Goal: Navigation & Orientation: Find specific page/section

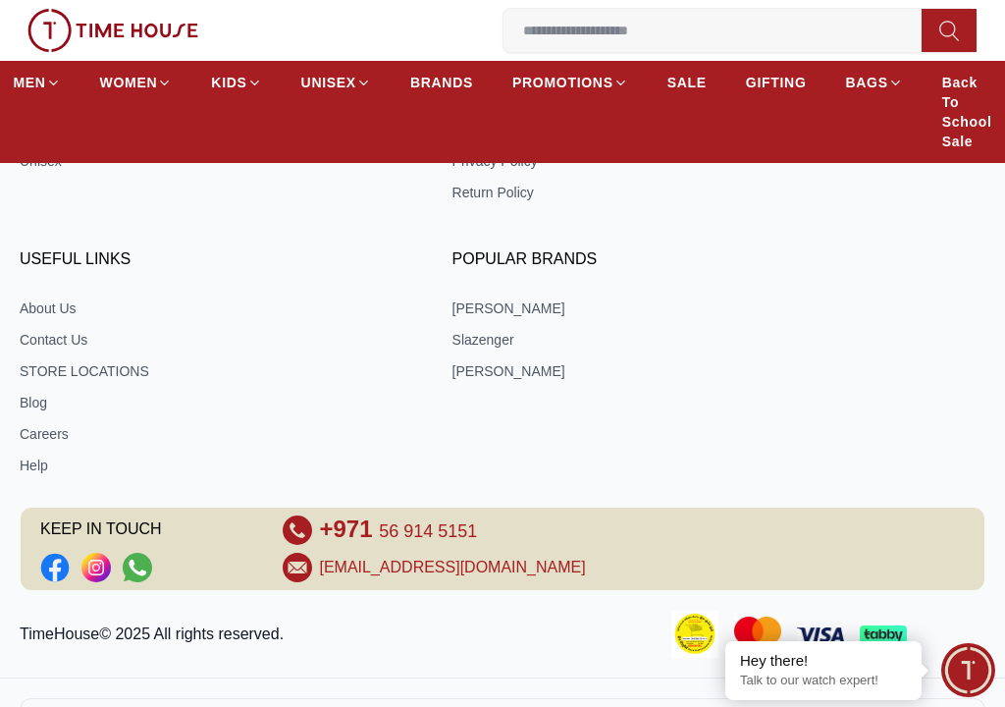
scroll to position [3070, 0]
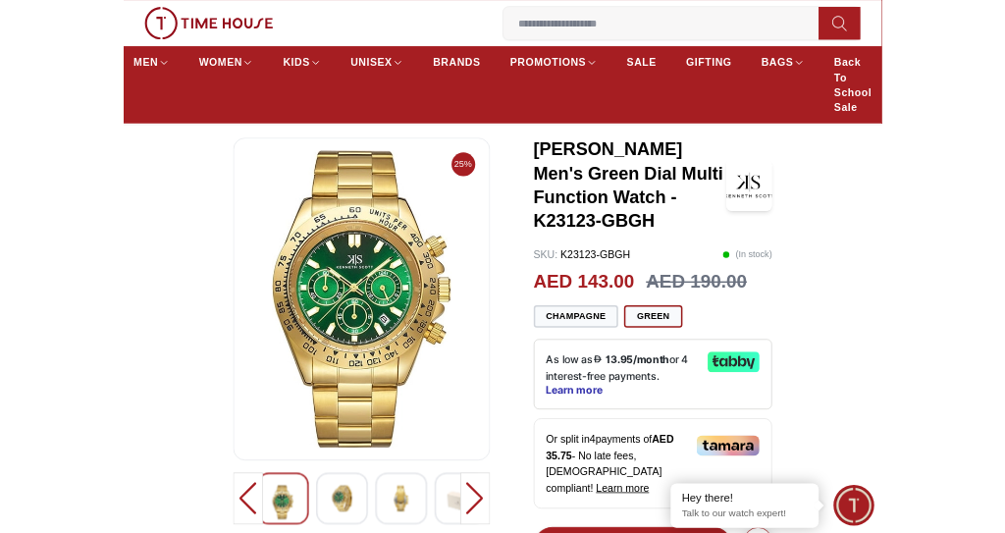
scroll to position [51, 0]
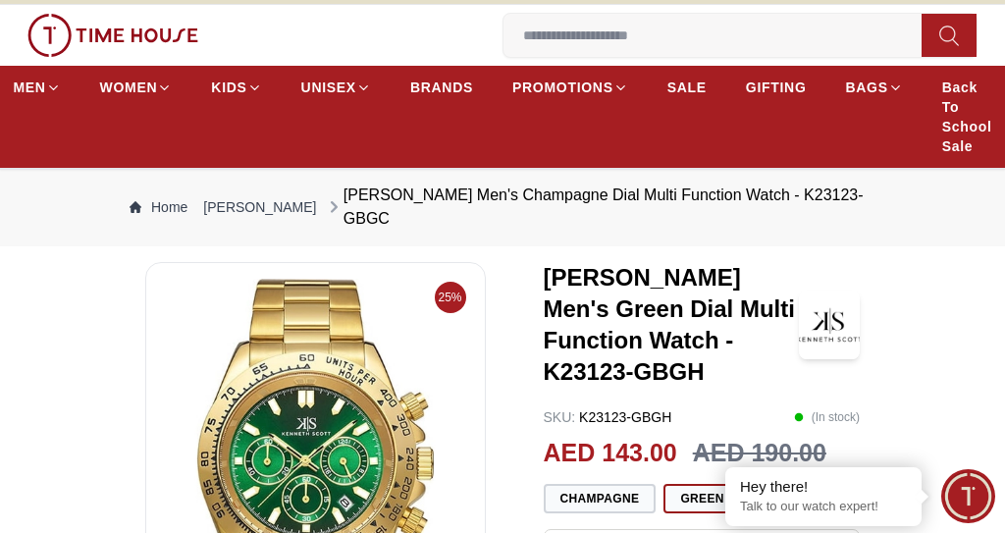
click at [449, 87] on span "BRANDS" at bounding box center [441, 88] width 63 height 20
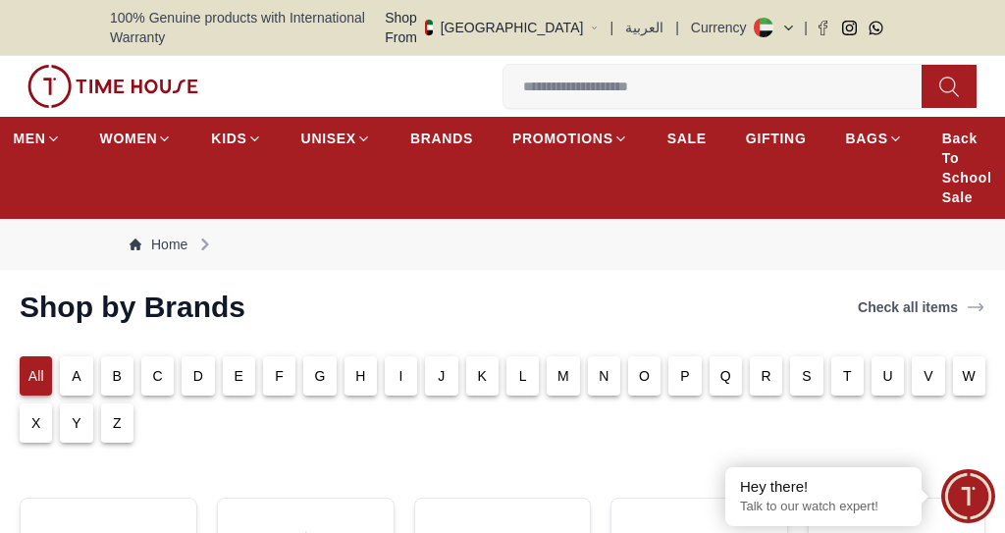
click at [371, 356] on div "H" at bounding box center [361, 375] width 32 height 39
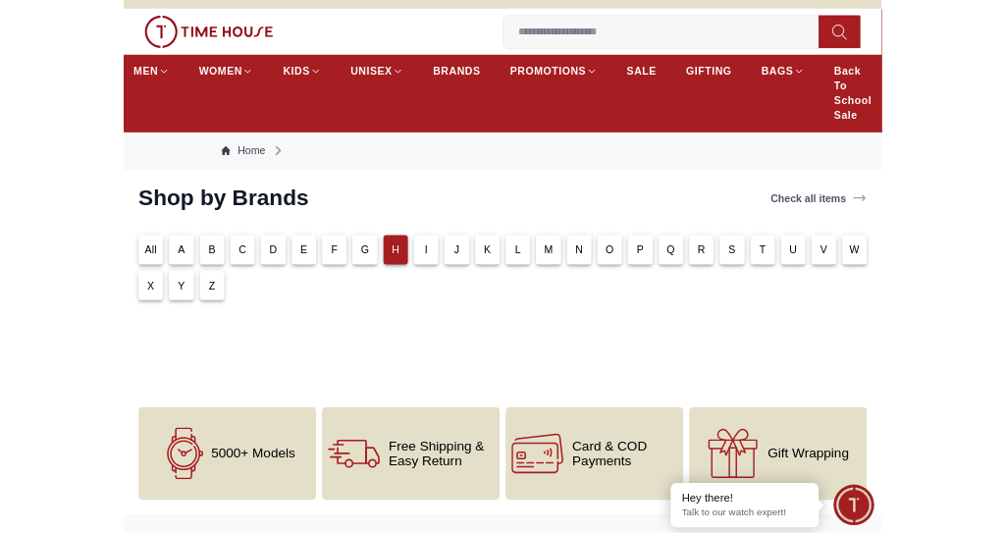
scroll to position [40, 0]
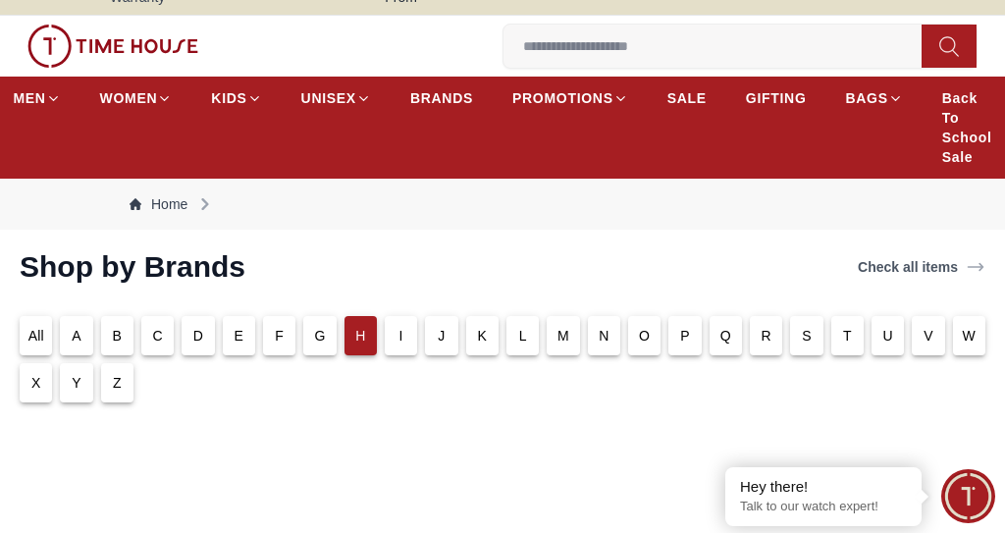
click at [63, 318] on div "A" at bounding box center [76, 335] width 32 height 39
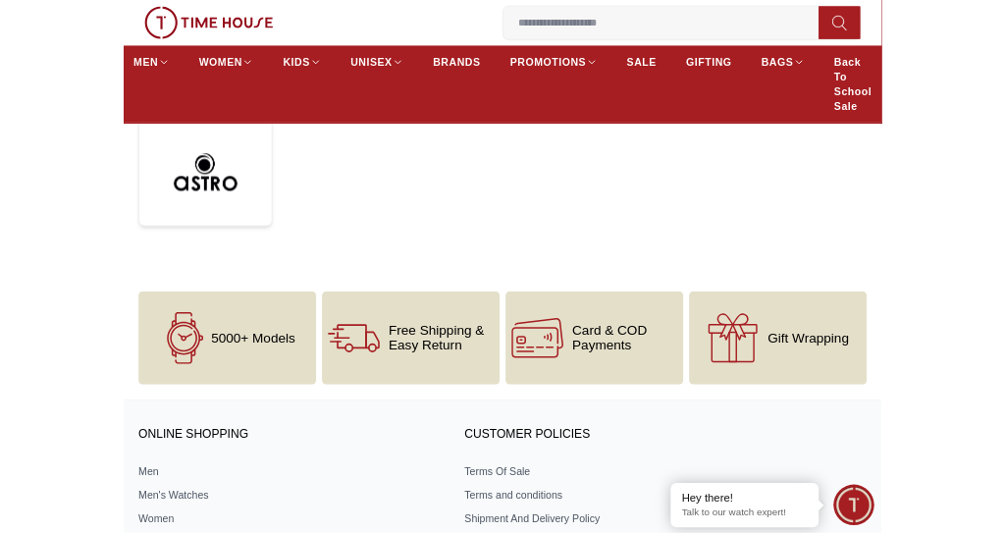
scroll to position [0, 0]
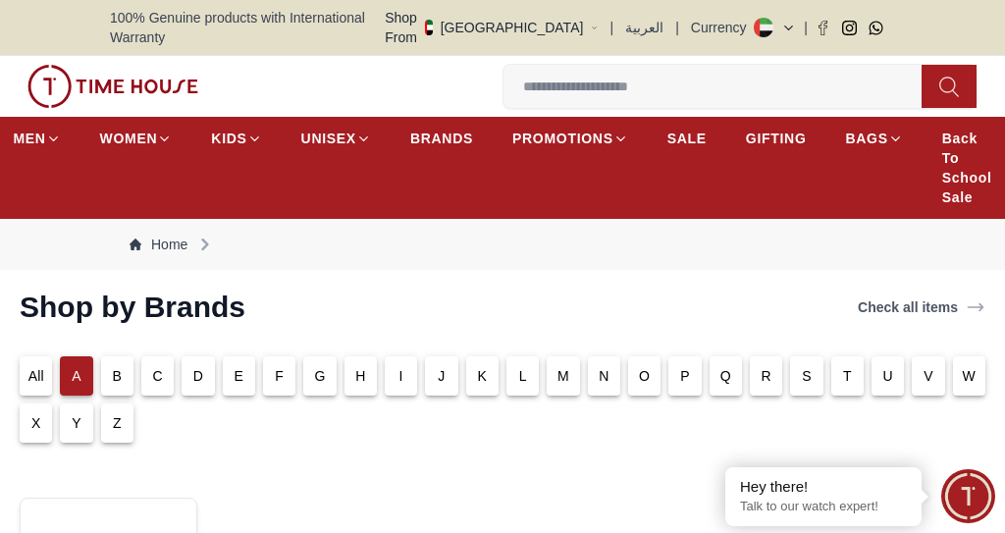
click at [355, 366] on p "H" at bounding box center [360, 376] width 10 height 20
click at [266, 363] on div "F" at bounding box center [279, 375] width 32 height 39
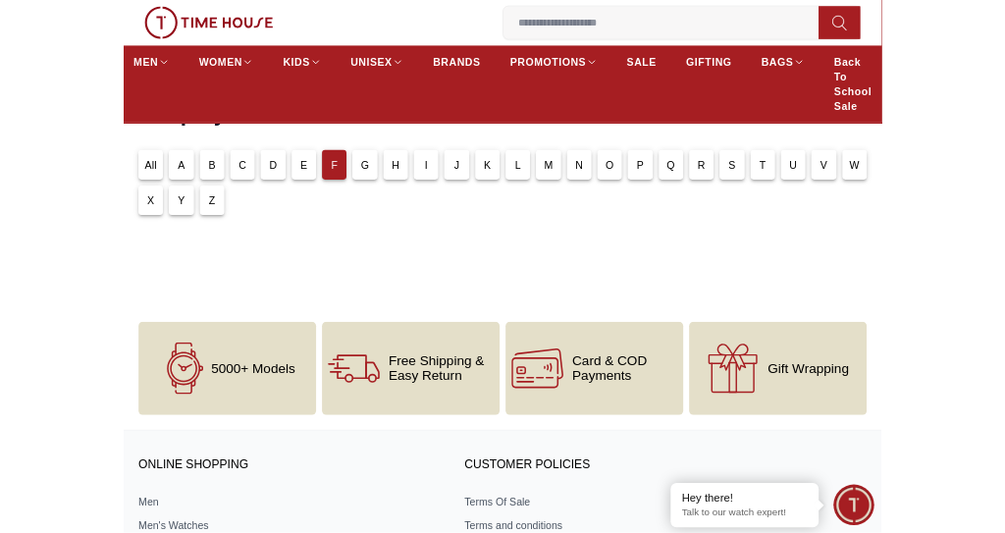
scroll to position [90, 0]
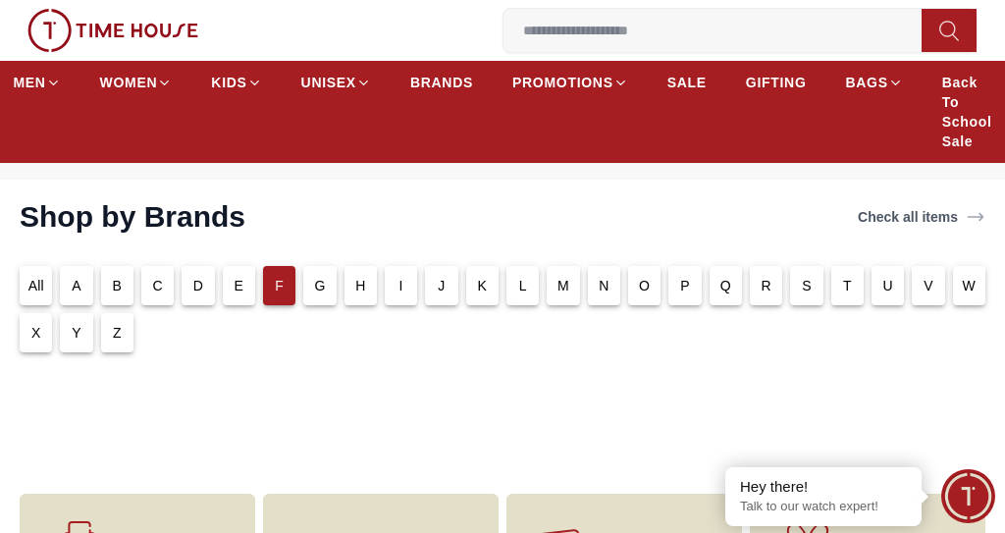
click at [23, 272] on div "All" at bounding box center [36, 285] width 32 height 39
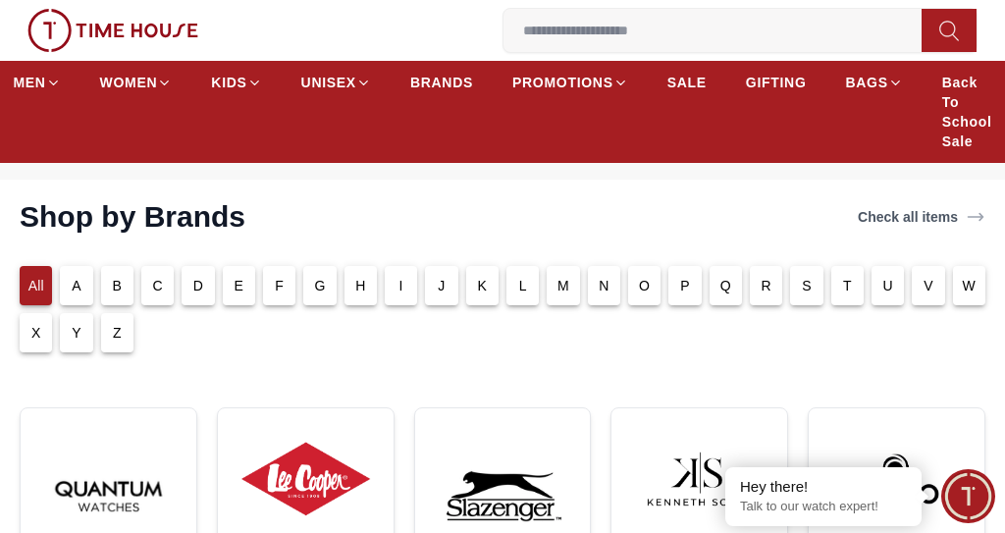
click at [39, 276] on p "All" at bounding box center [36, 286] width 16 height 20
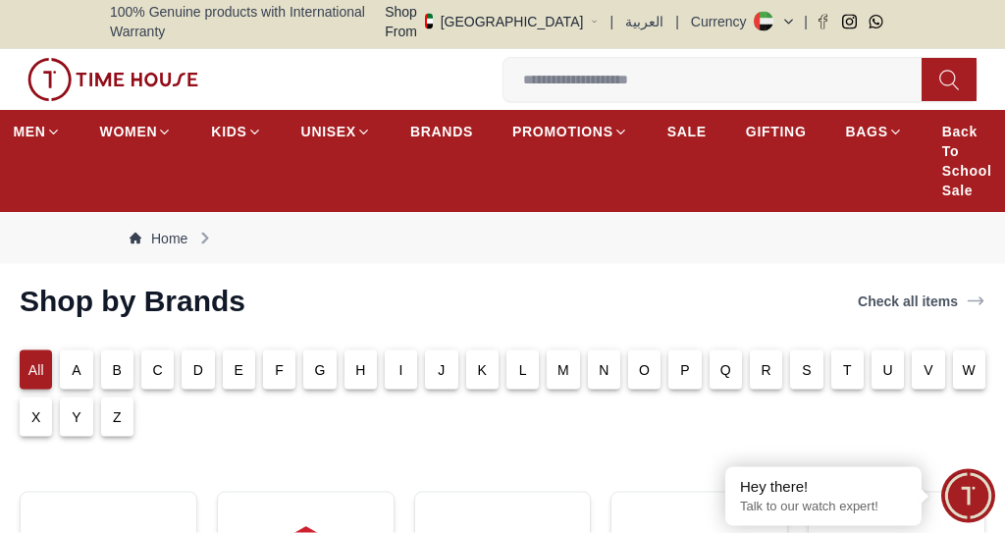
scroll to position [0, 0]
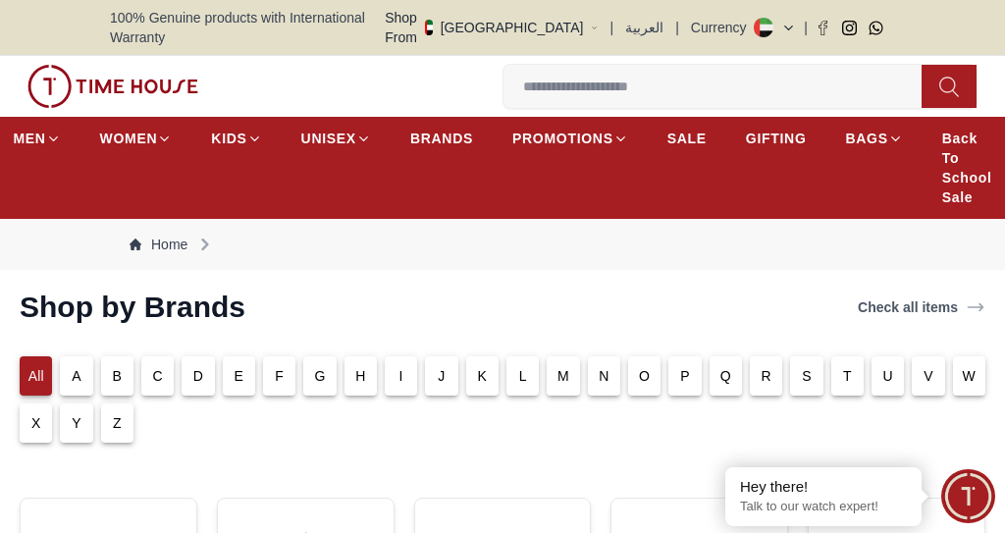
click at [815, 359] on div "S" at bounding box center [806, 375] width 32 height 39
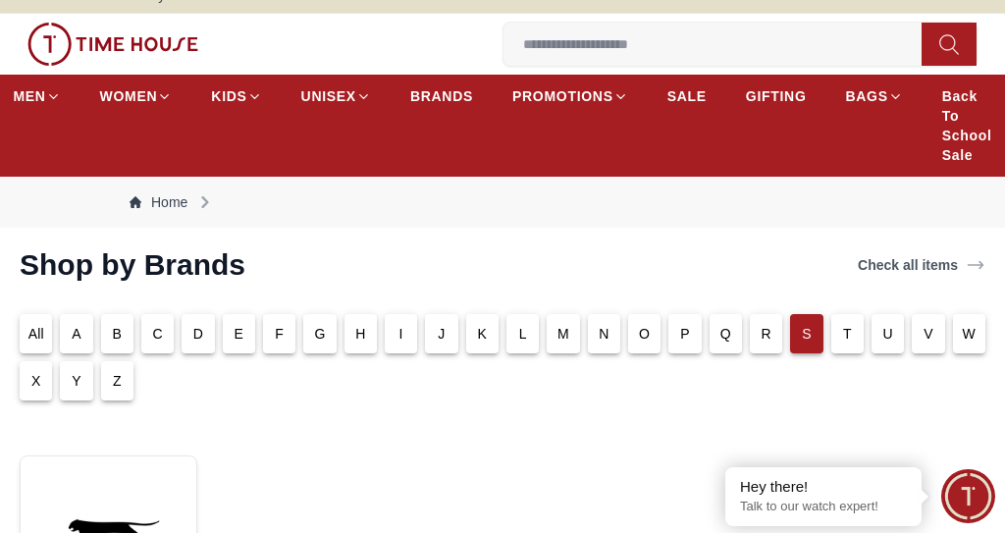
scroll to position [22, 0]
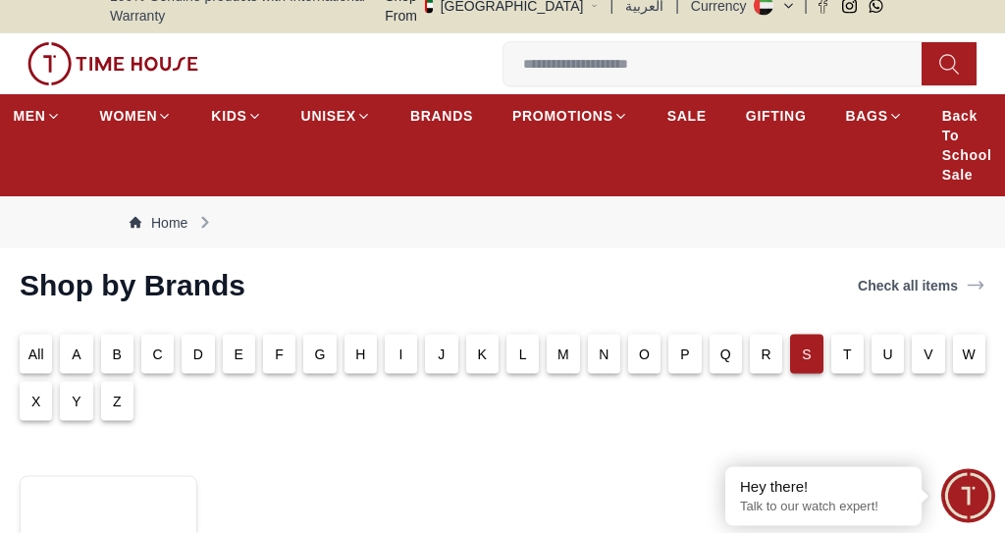
click at [30, 345] on p "All" at bounding box center [36, 355] width 16 height 20
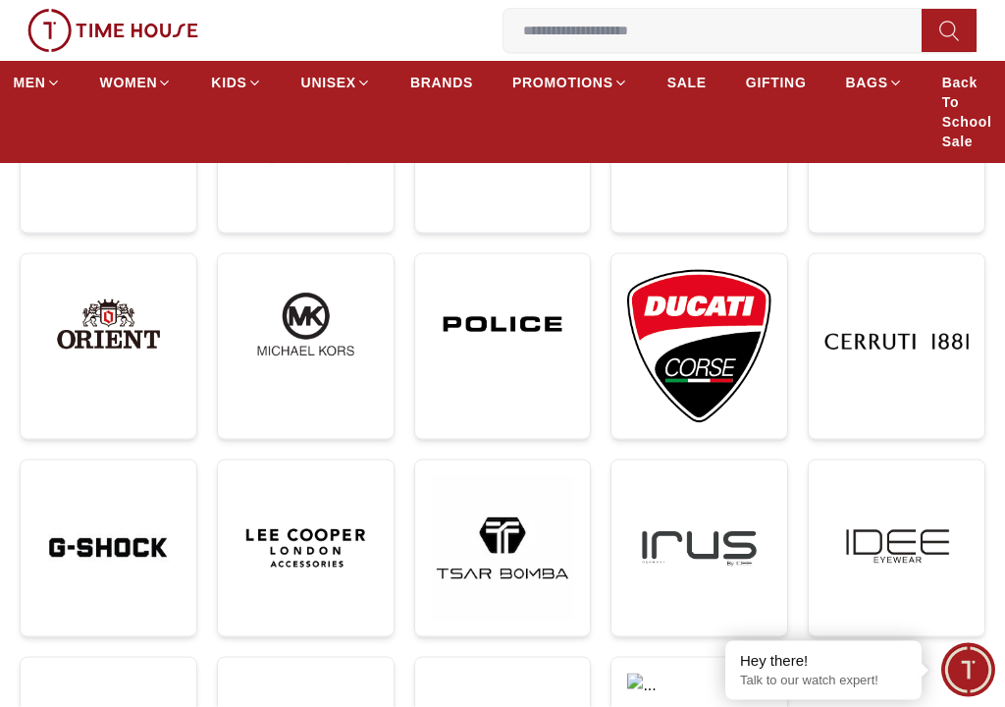
scroll to position [655, 0]
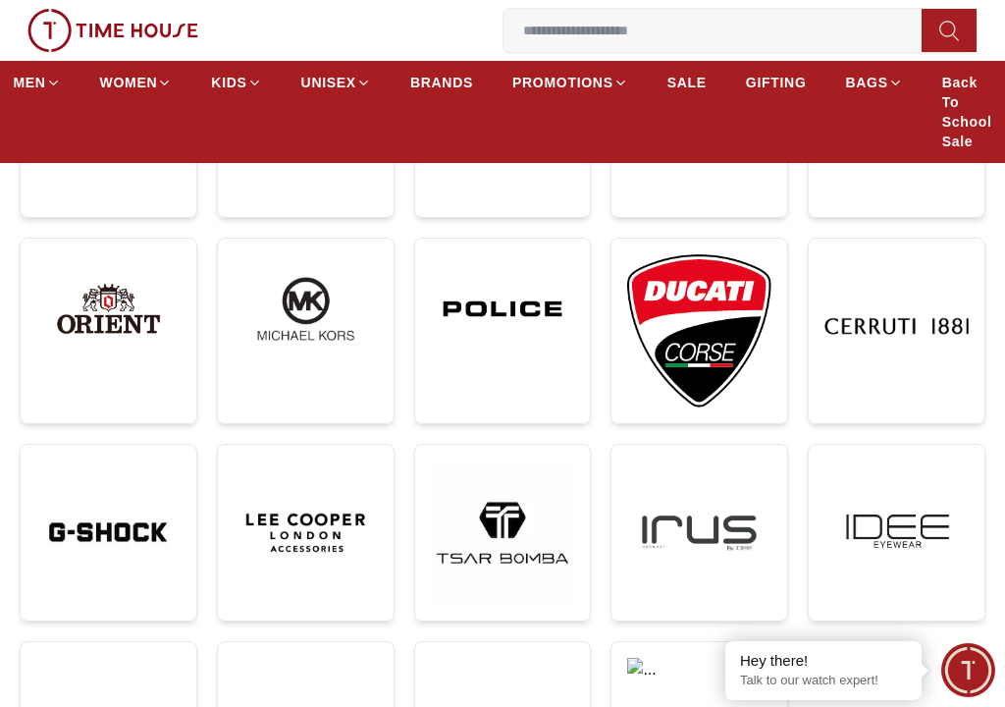
click at [64, 490] on img at bounding box center [108, 532] width 144 height 144
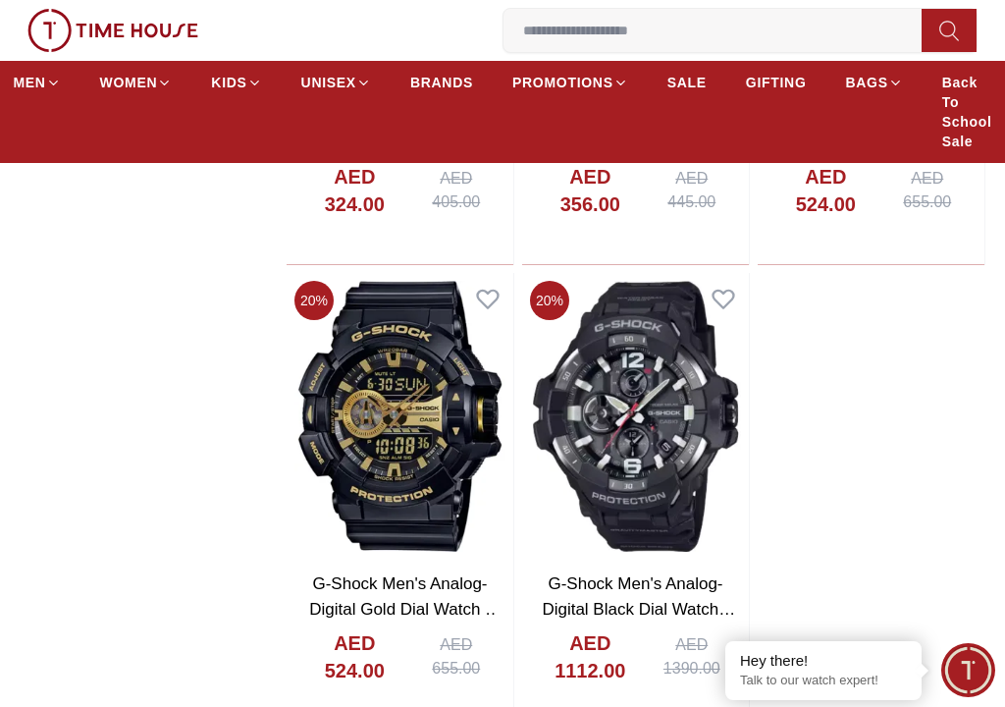
scroll to position [3478, 0]
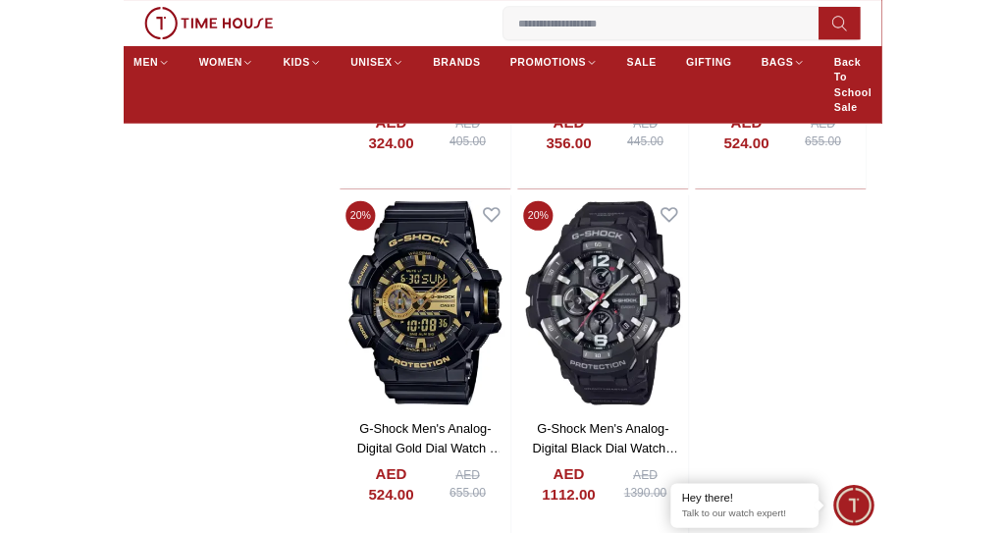
scroll to position [2789, 0]
